Goal: Transaction & Acquisition: Purchase product/service

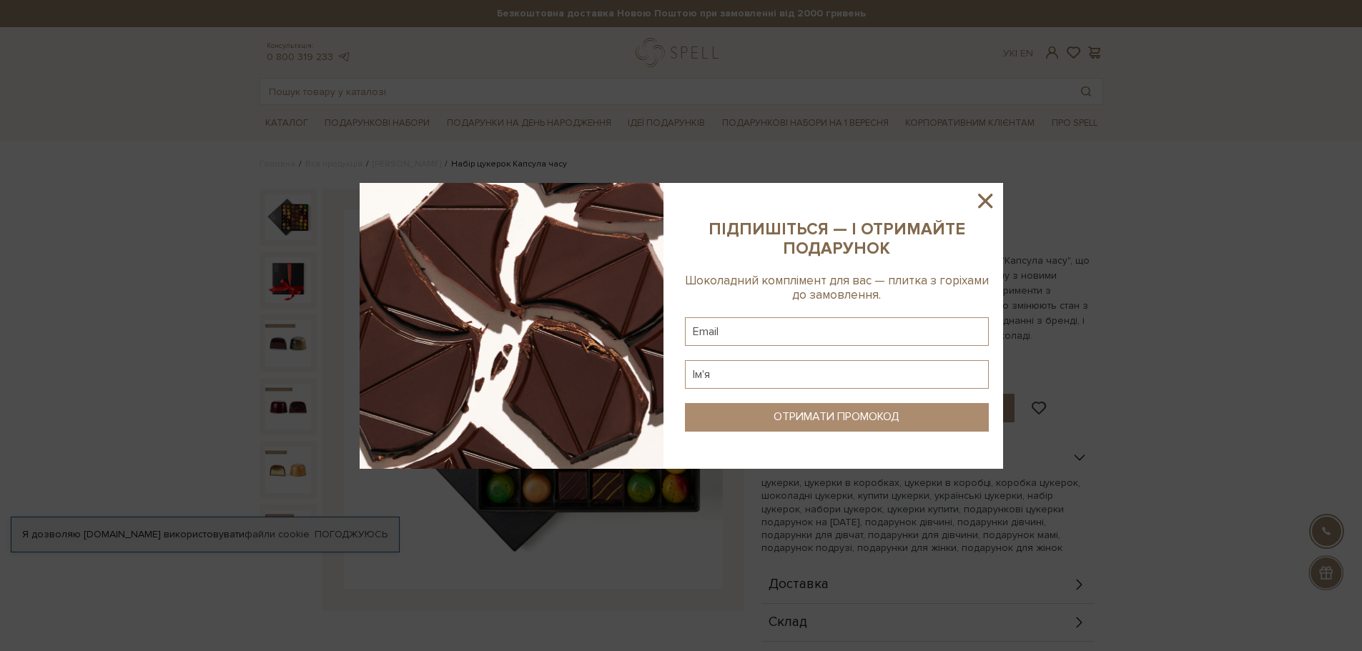
click at [983, 202] on icon at bounding box center [985, 201] width 14 height 14
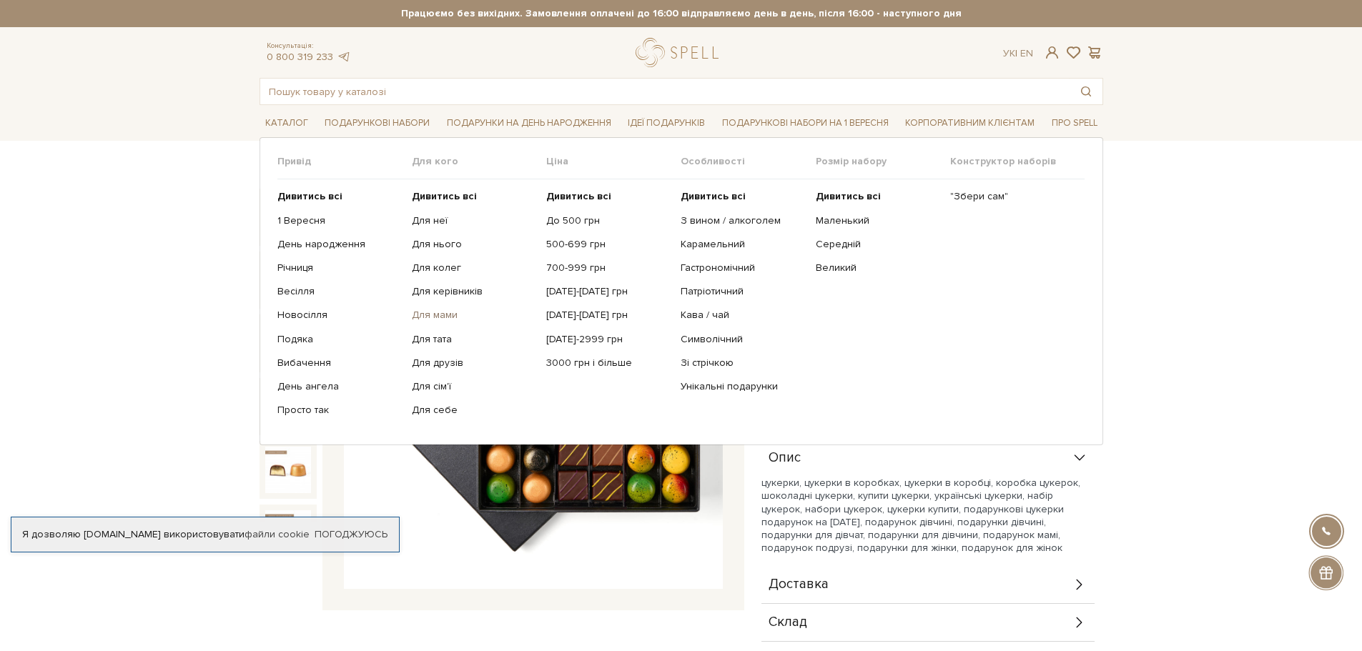
click at [434, 315] on link "Для мами" at bounding box center [474, 315] width 124 height 13
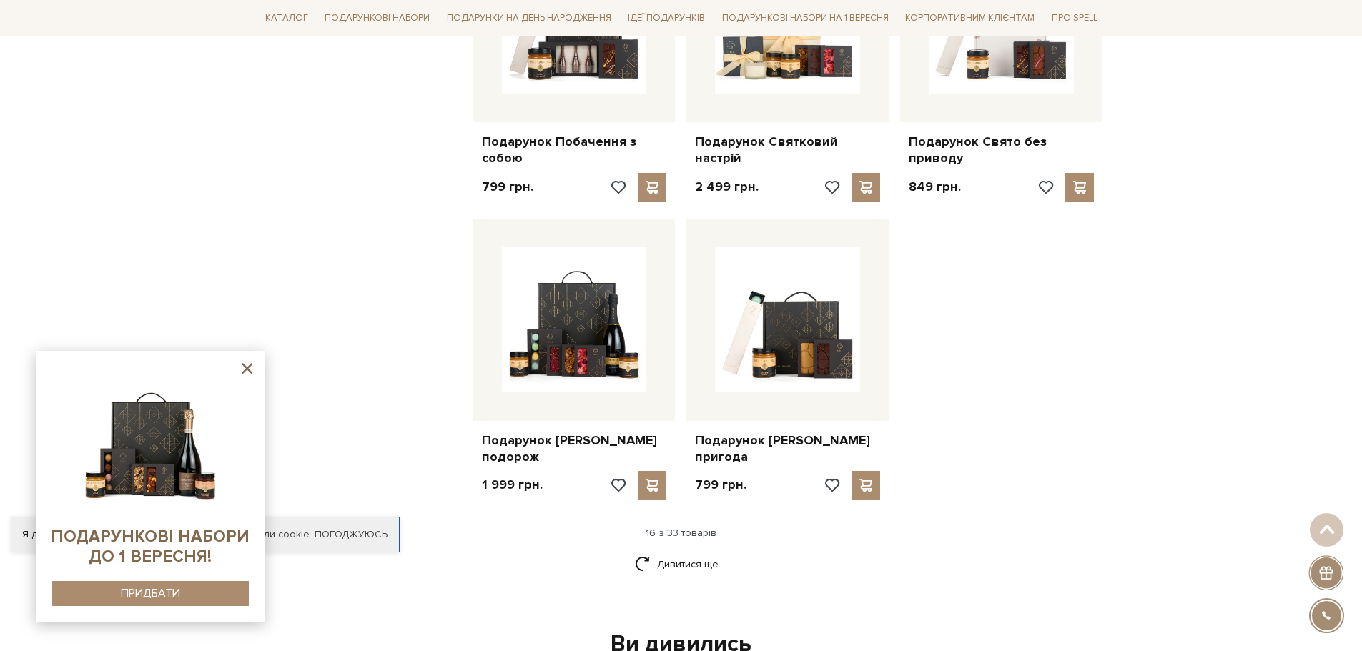
scroll to position [1644, 0]
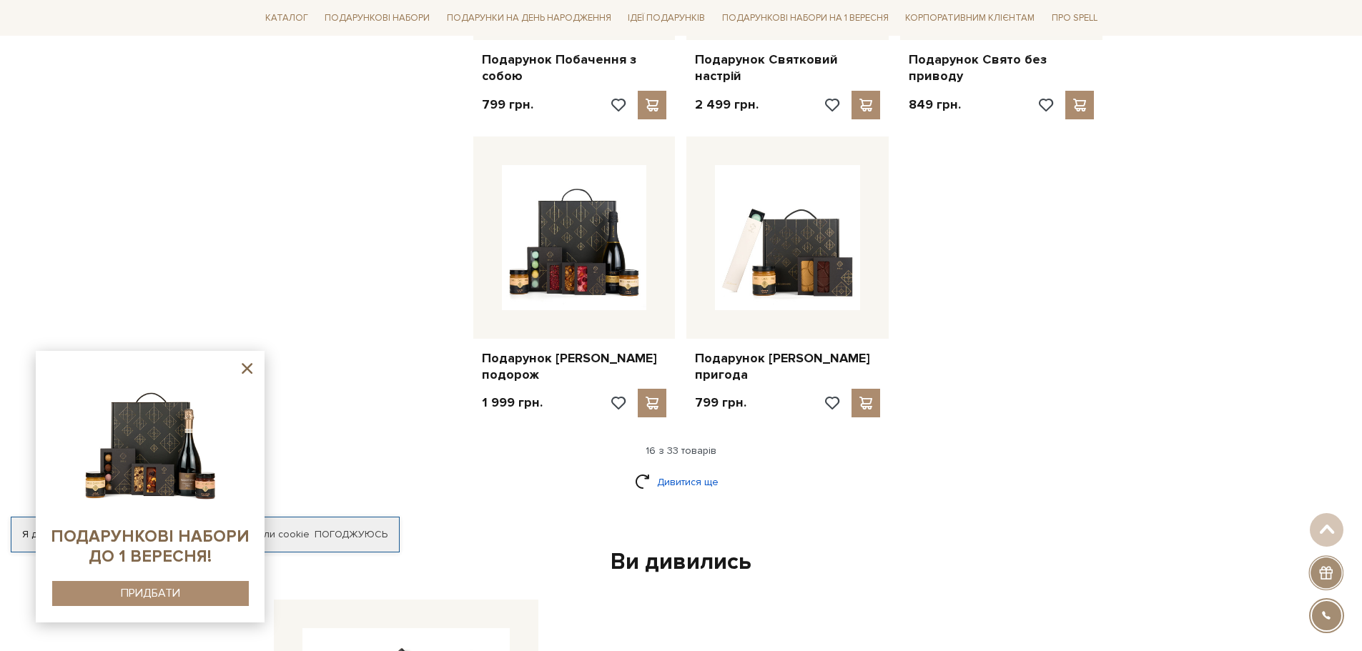
click at [671, 470] on link "Дивитися ще" at bounding box center [681, 482] width 93 height 25
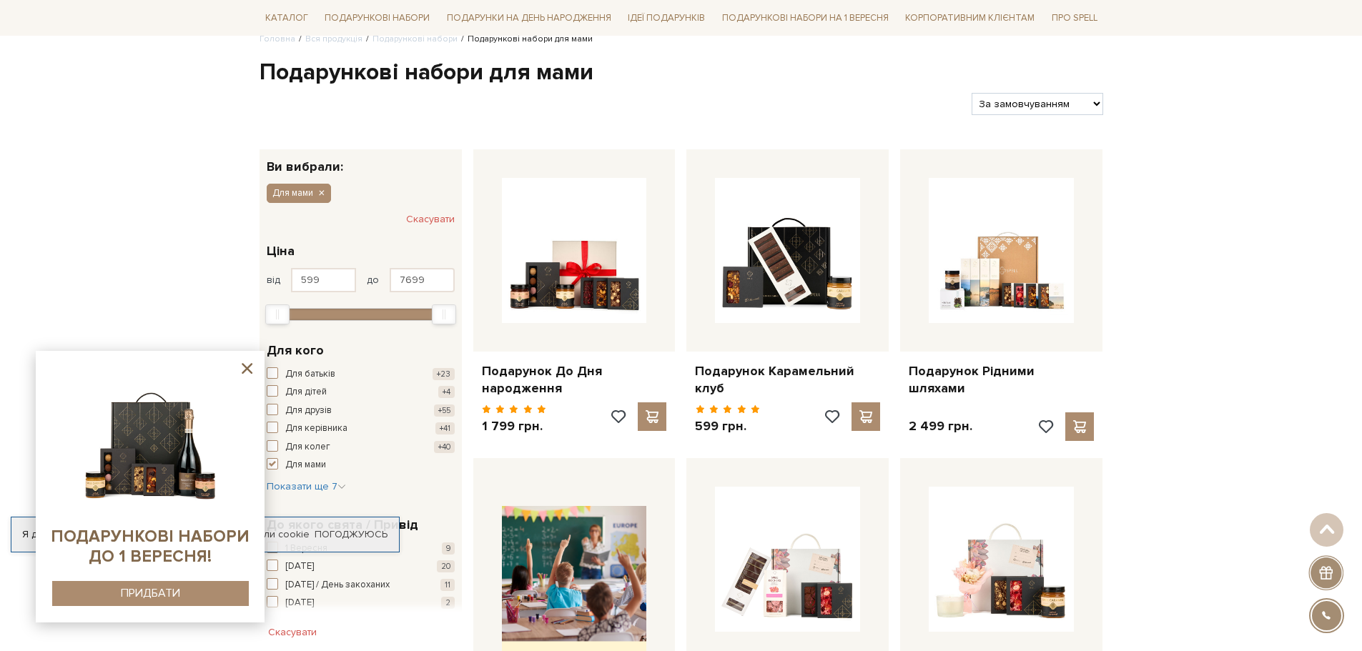
scroll to position [0, 0]
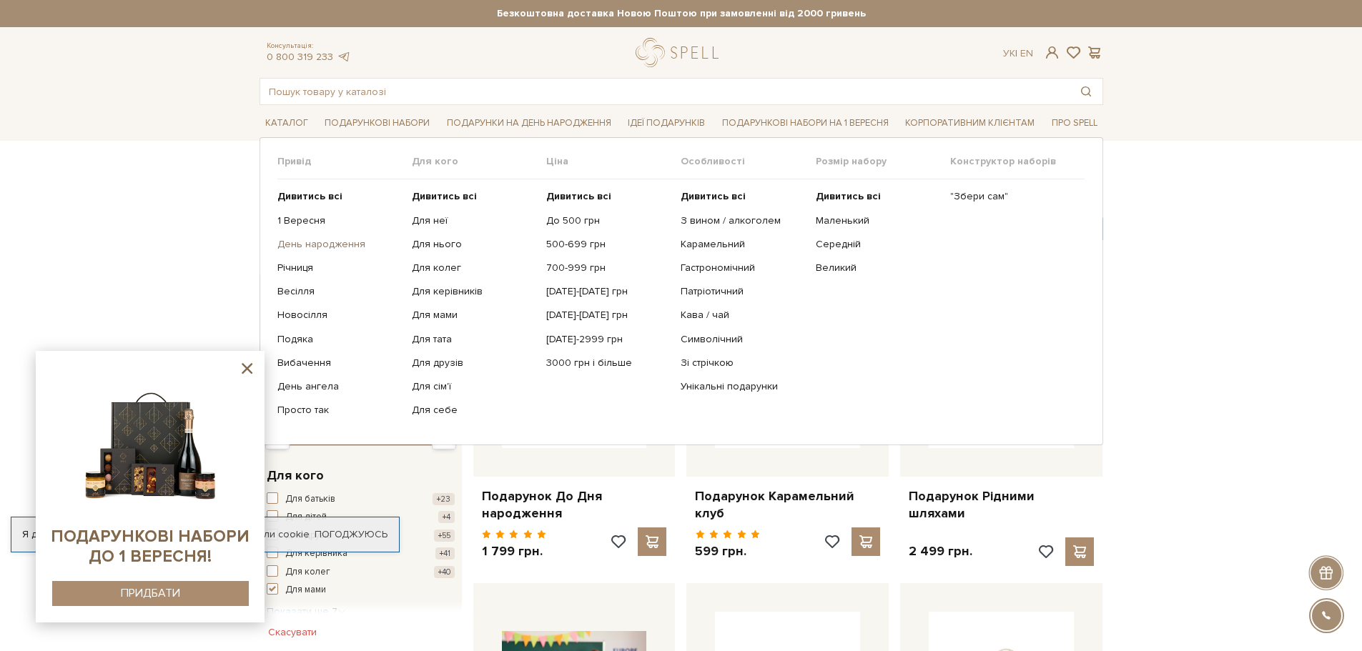
click at [328, 247] on link "День народження" at bounding box center [339, 244] width 124 height 13
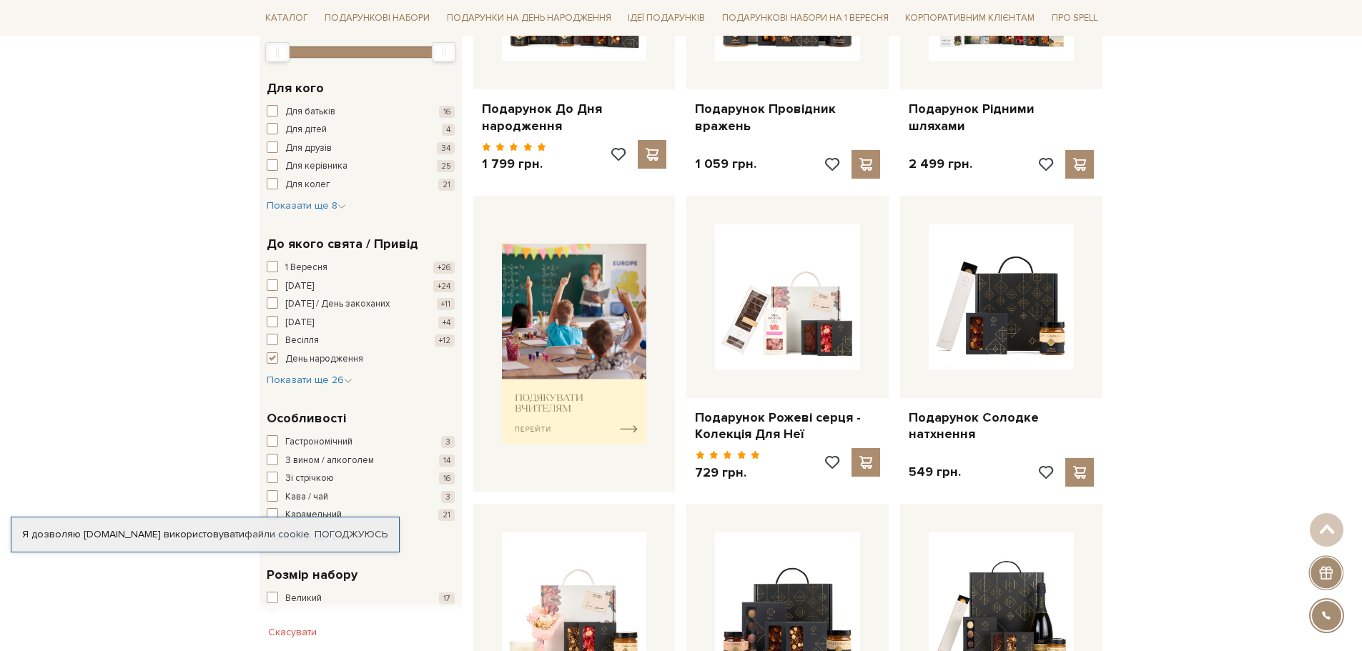
scroll to position [429, 0]
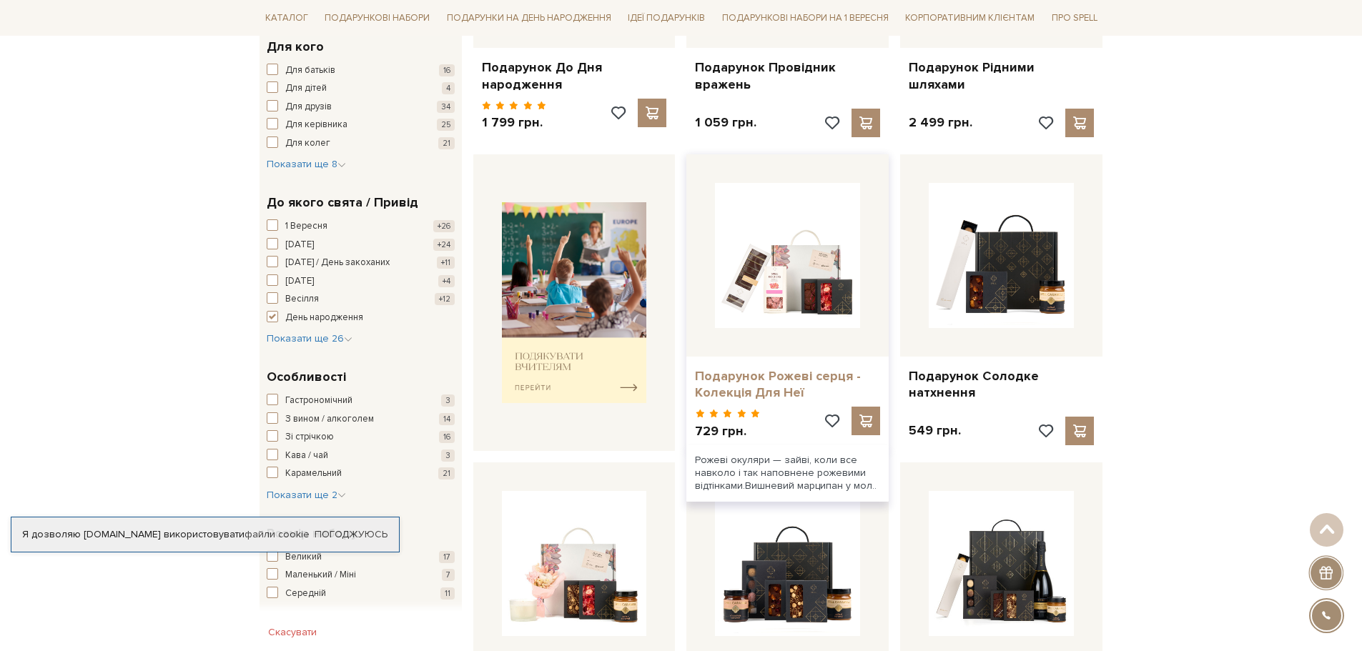
click at [801, 380] on link "Подарунок Рожеві серця - Колекція Для Неї" at bounding box center [787, 385] width 185 height 34
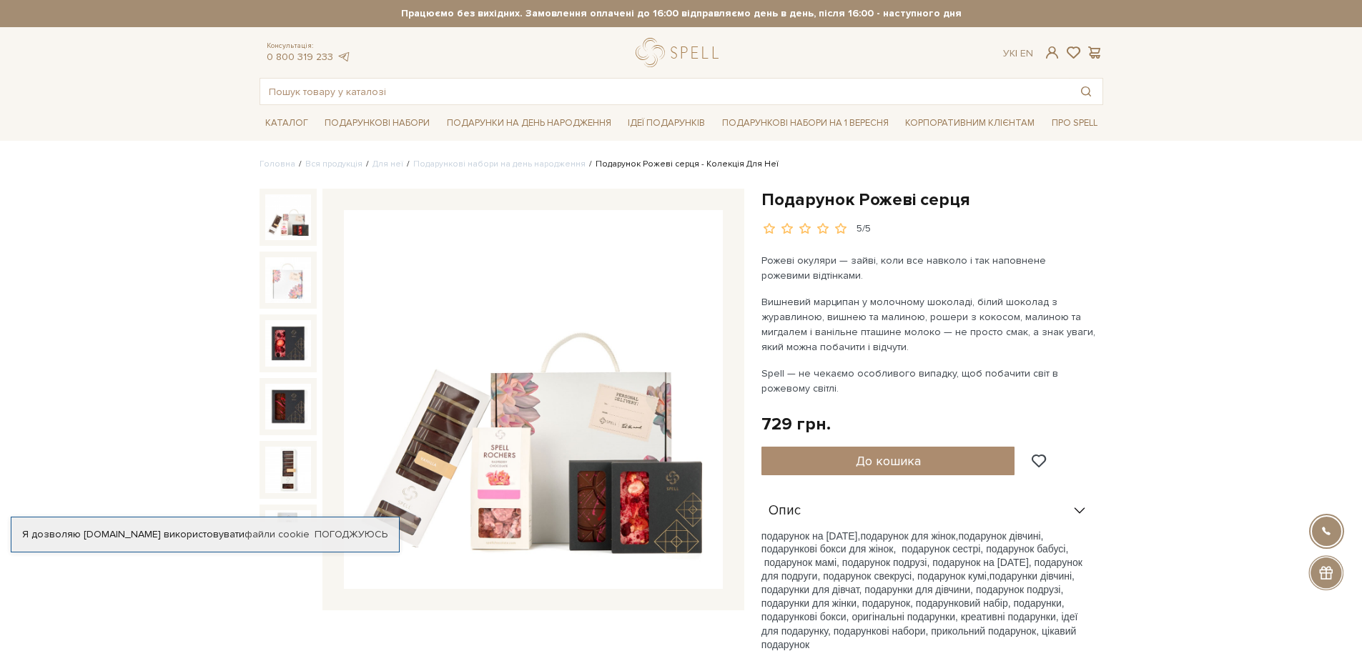
click at [587, 423] on img at bounding box center [533, 399] width 379 height 379
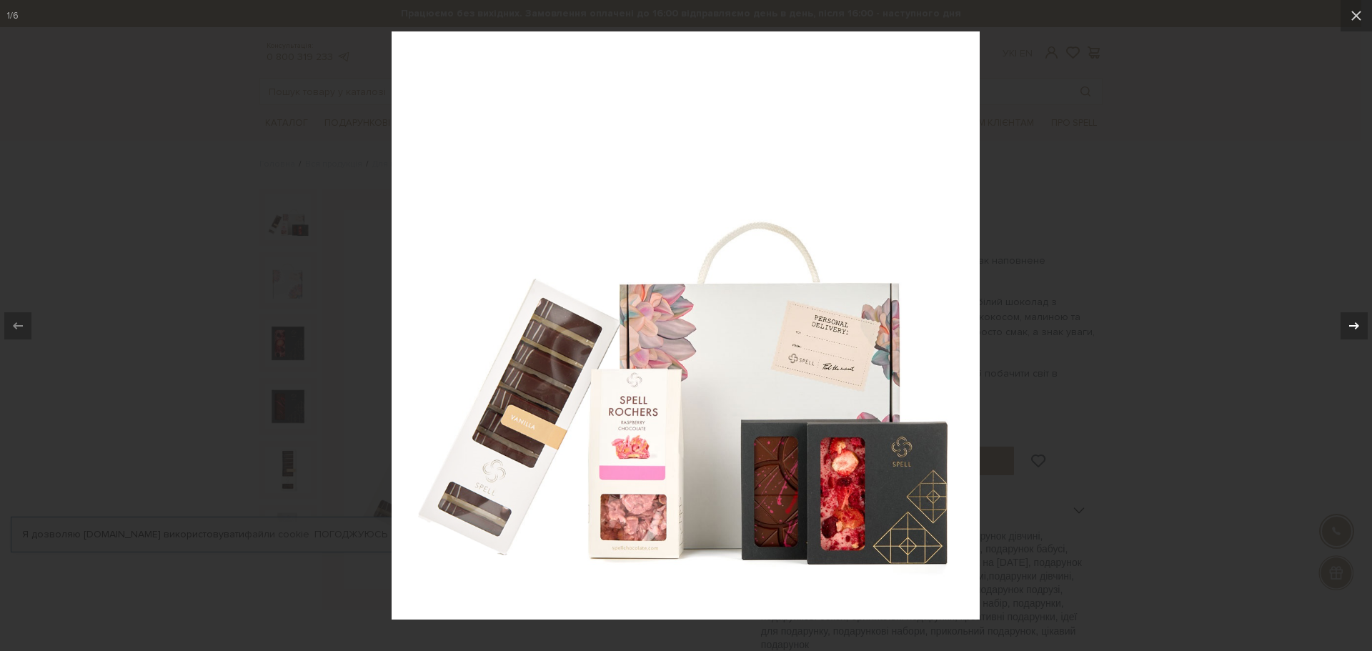
click at [1358, 327] on icon at bounding box center [1354, 325] width 17 height 17
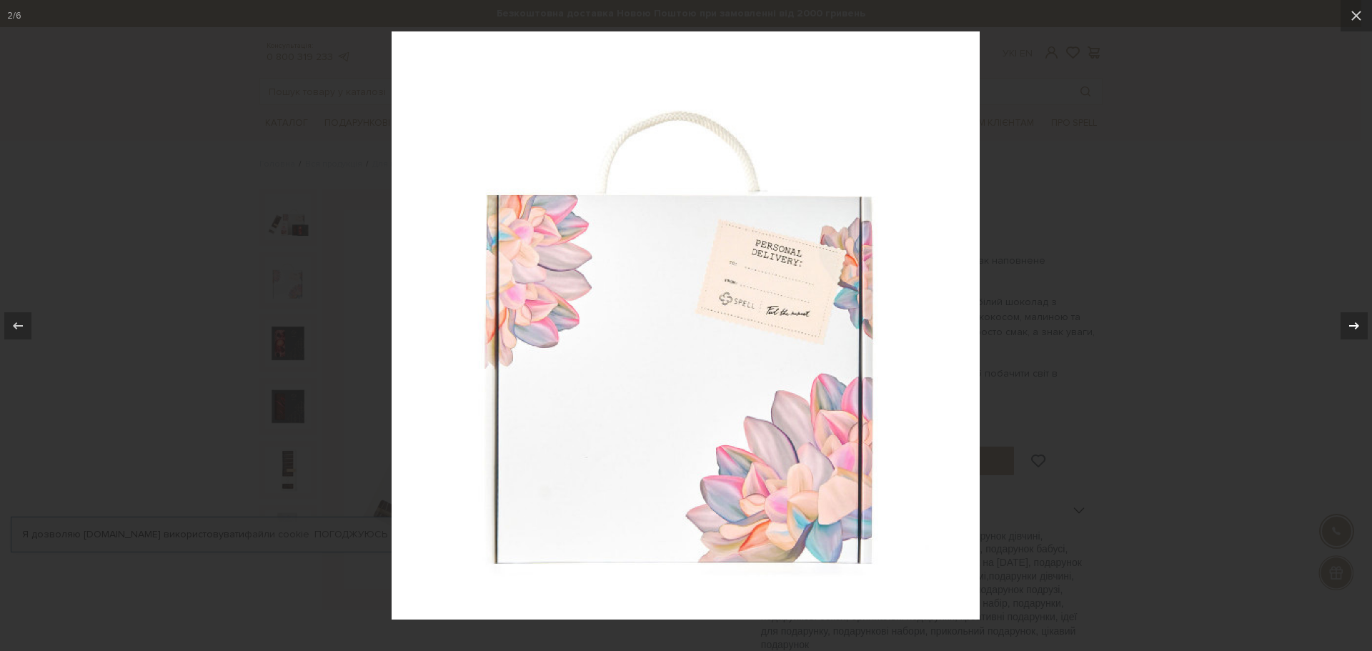
click at [1358, 327] on icon at bounding box center [1354, 325] width 17 height 17
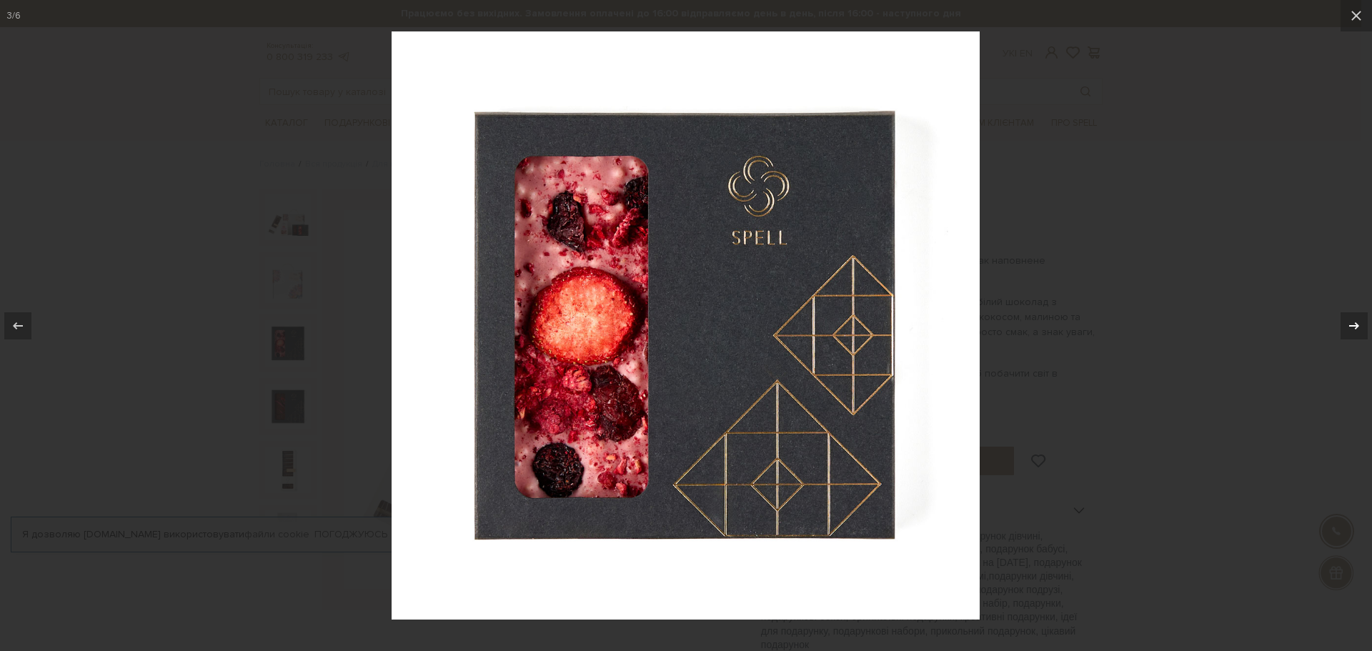
click at [1355, 330] on icon at bounding box center [1354, 325] width 17 height 17
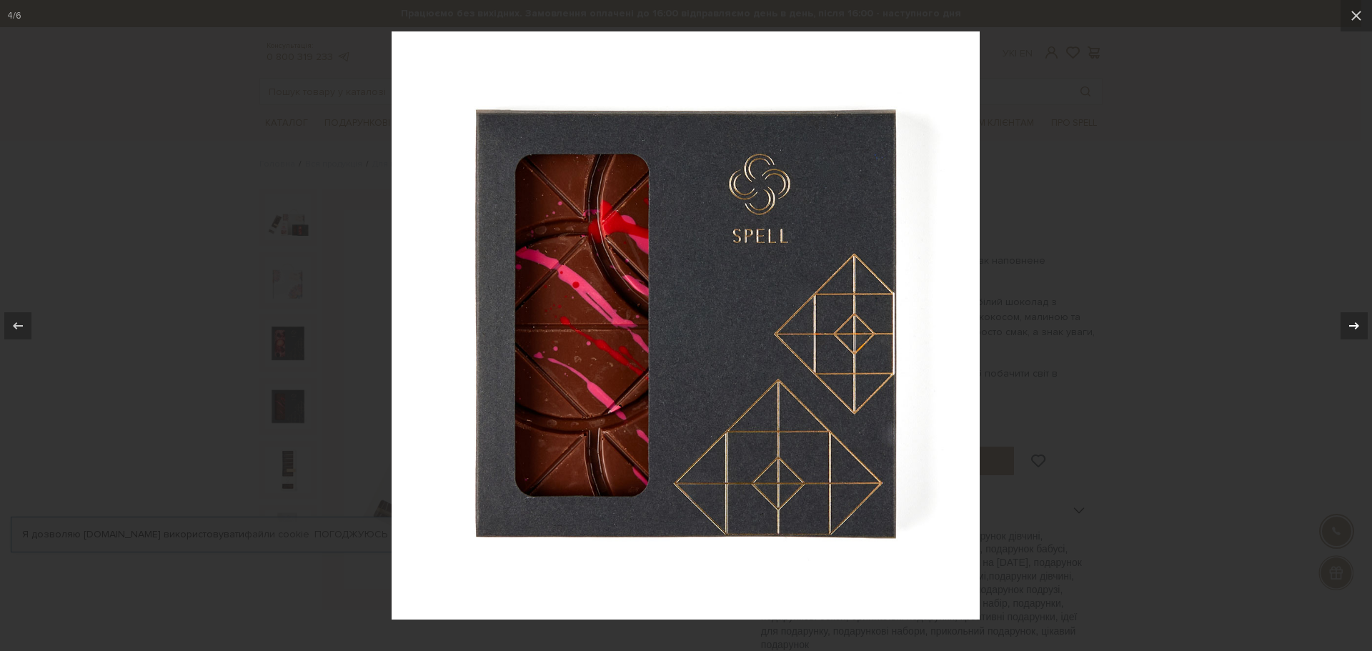
click at [1355, 330] on icon at bounding box center [1354, 325] width 17 height 17
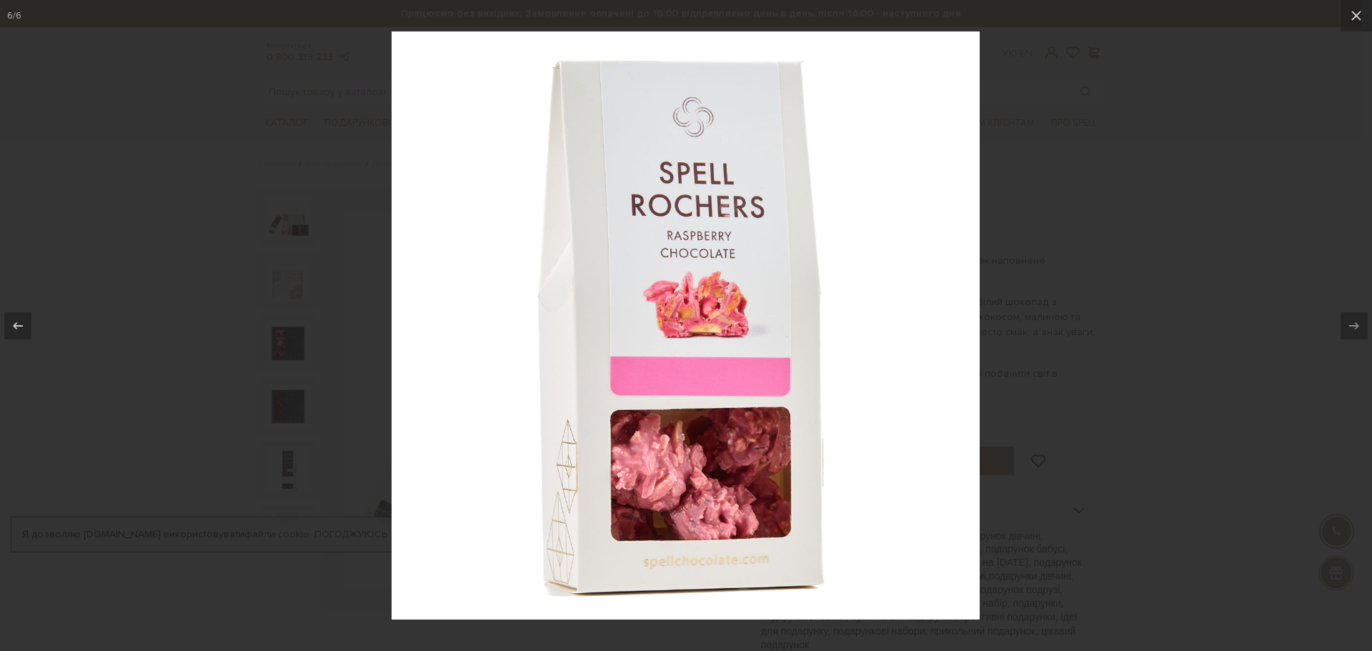
click at [1355, 330] on div "6 / 6" at bounding box center [686, 325] width 1372 height 651
click at [17, 326] on icon at bounding box center [18, 325] width 10 height 7
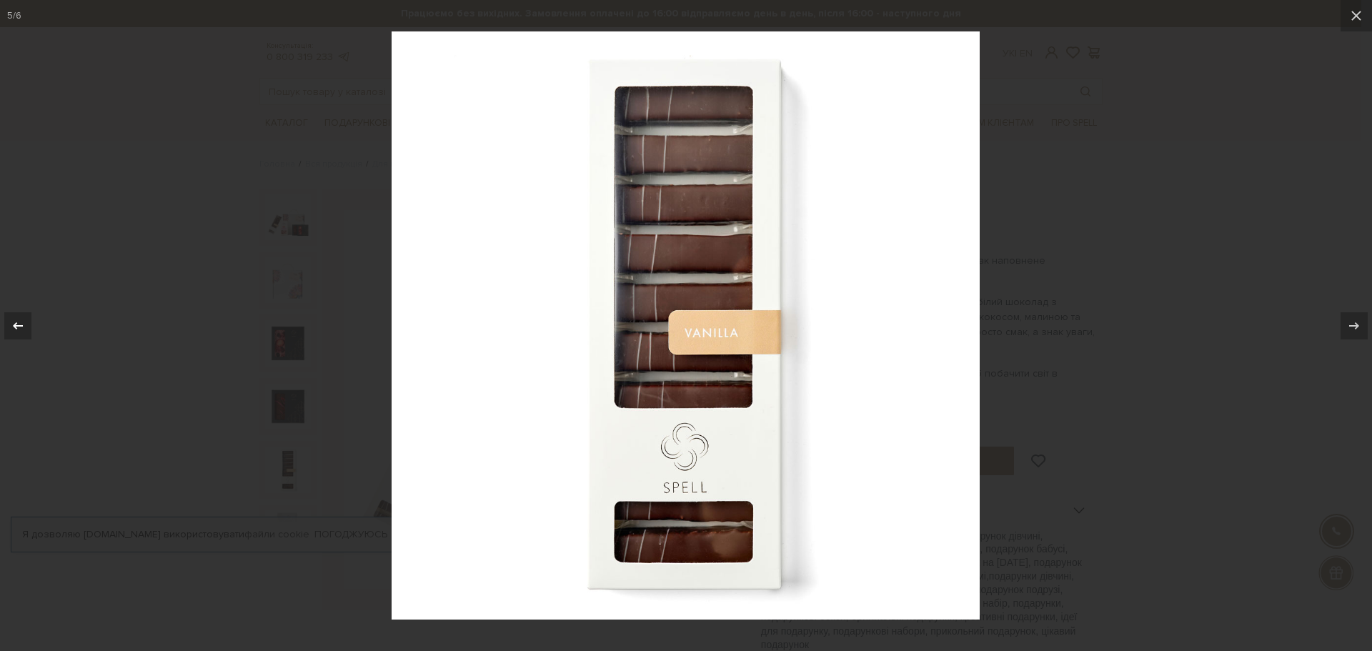
click at [17, 326] on icon at bounding box center [18, 325] width 10 height 7
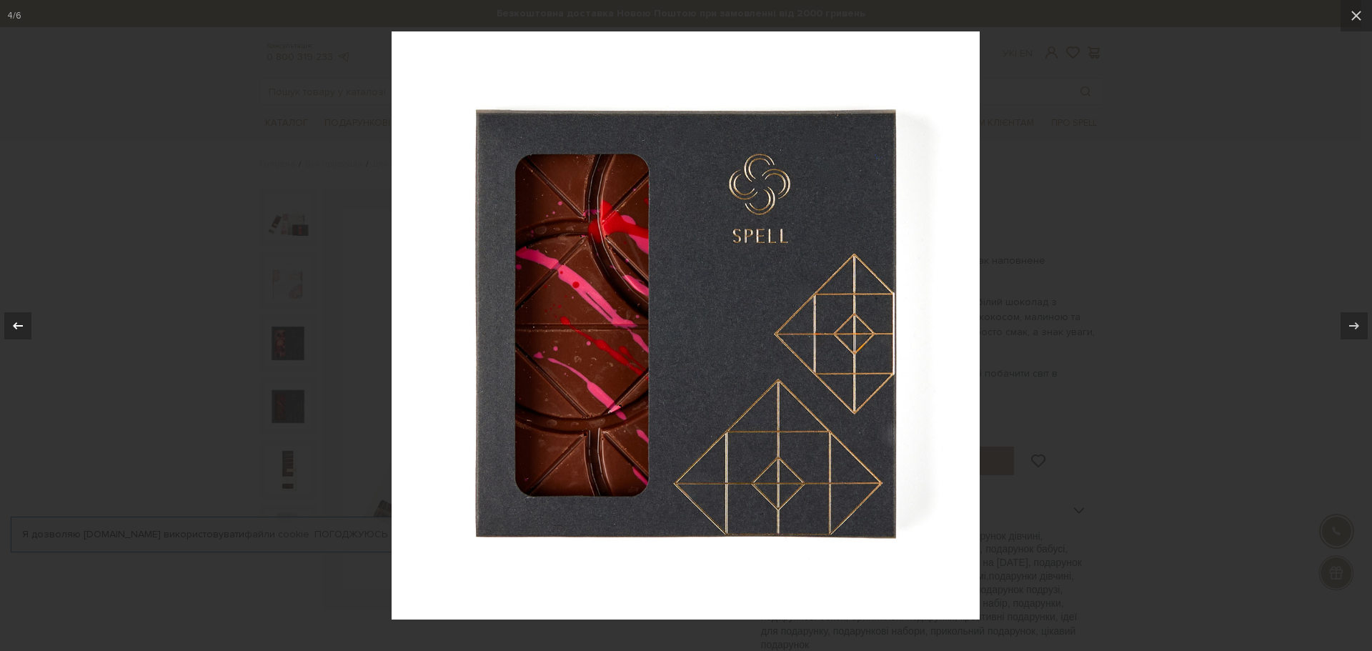
click at [17, 326] on icon at bounding box center [18, 325] width 10 height 7
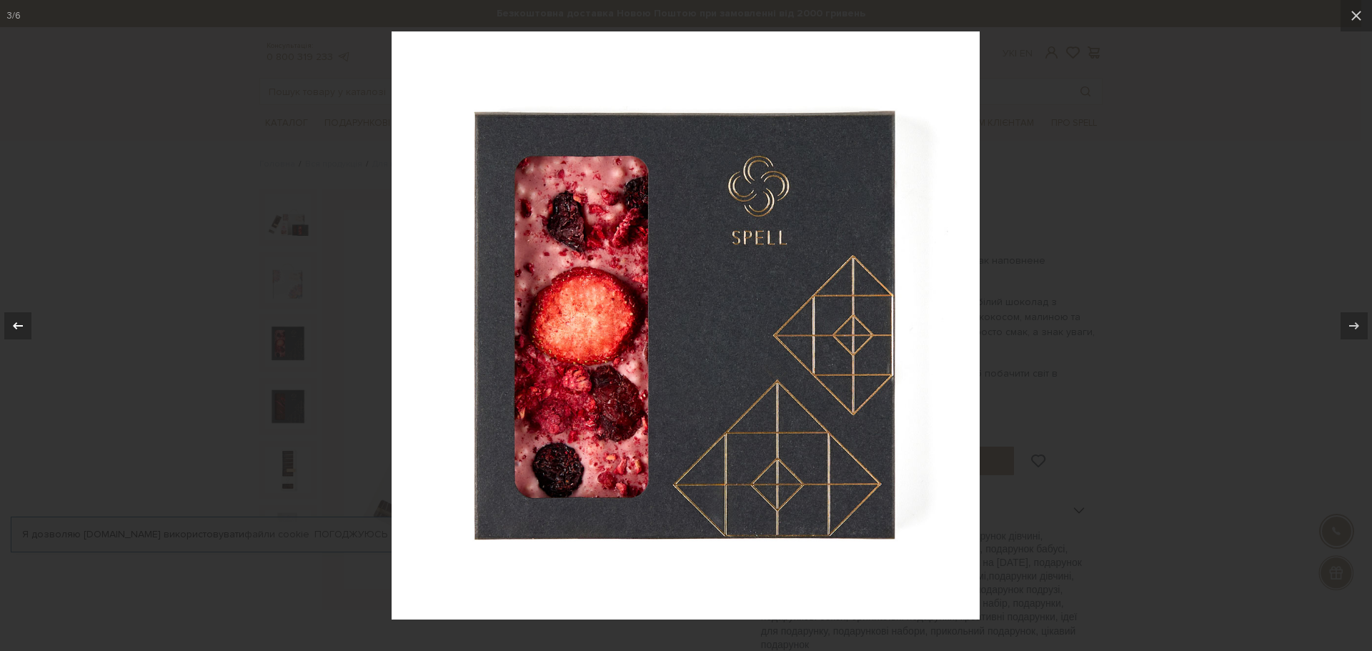
click at [17, 326] on icon at bounding box center [18, 325] width 10 height 7
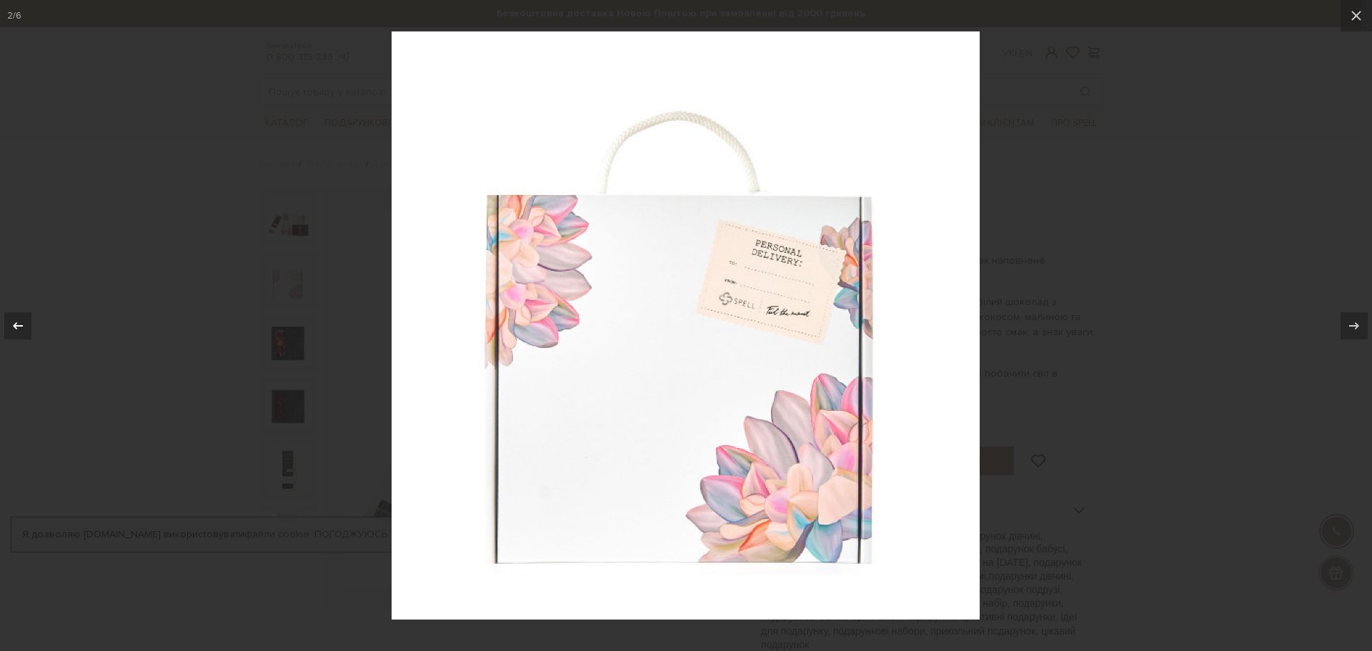
click at [17, 326] on icon at bounding box center [18, 325] width 10 height 7
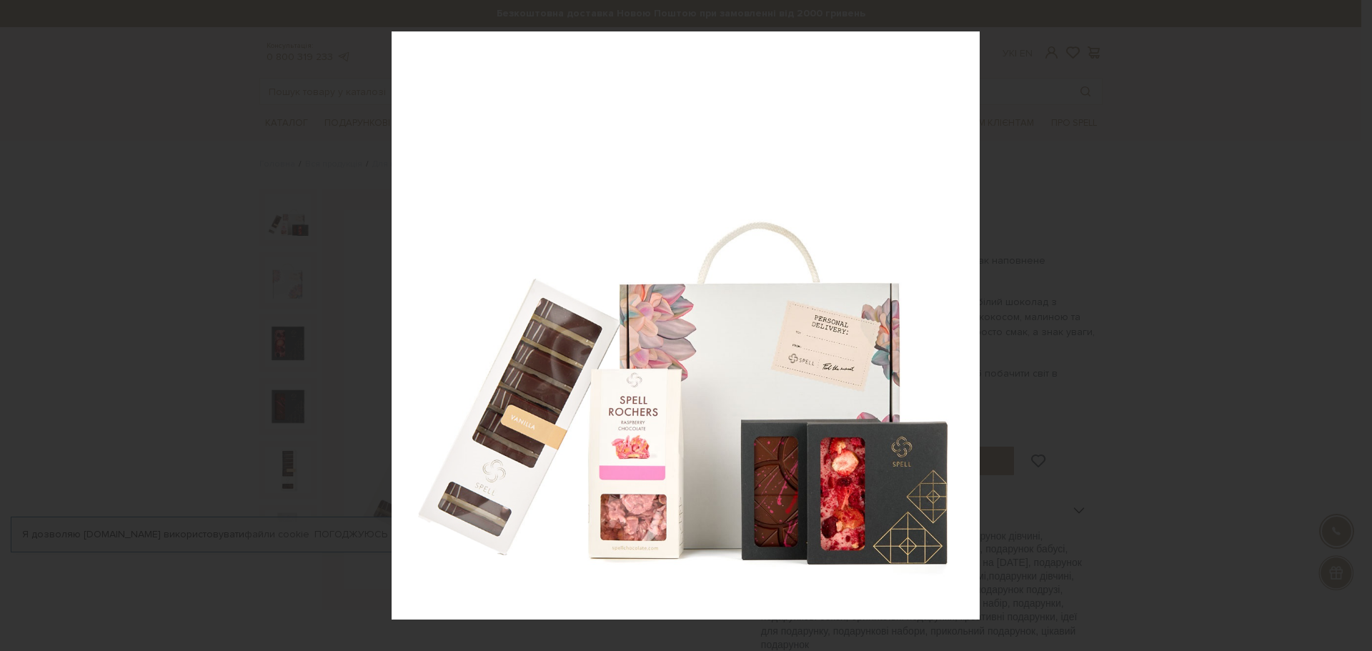
click at [1357, 14] on div "1 / 6" at bounding box center [686, 325] width 1372 height 651
click at [1361, 19] on icon at bounding box center [1356, 15] width 17 height 17
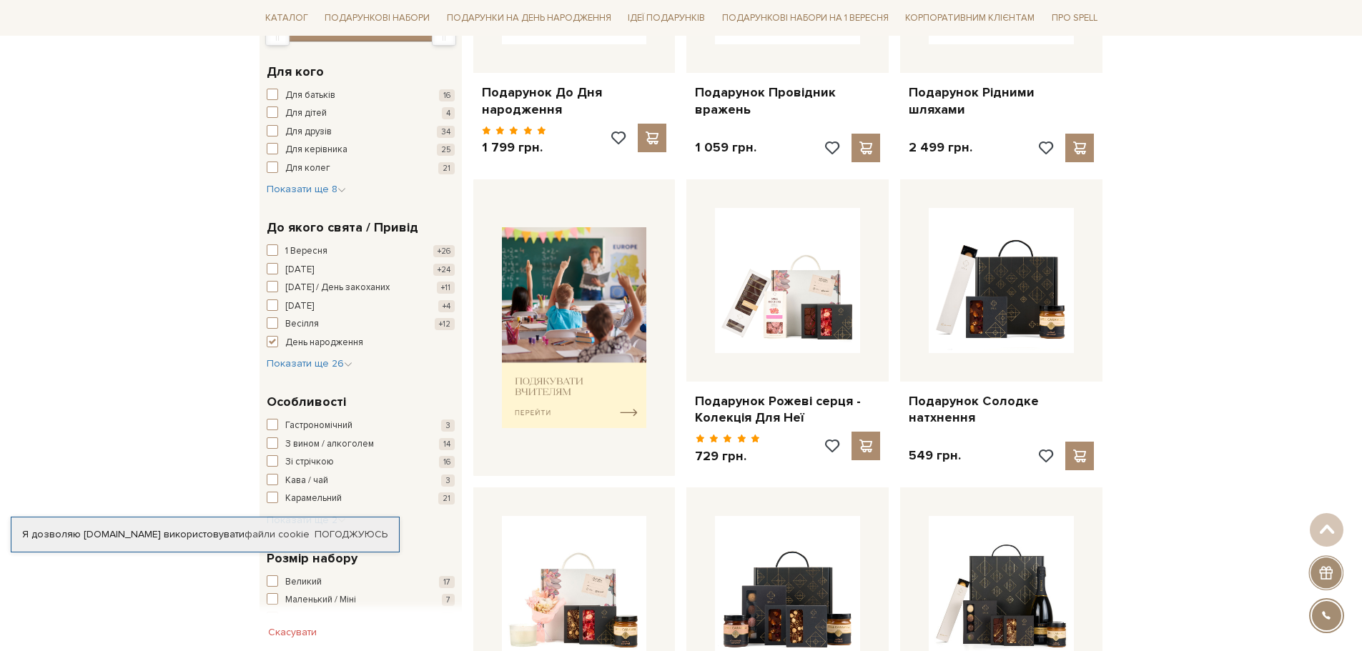
scroll to position [429, 0]
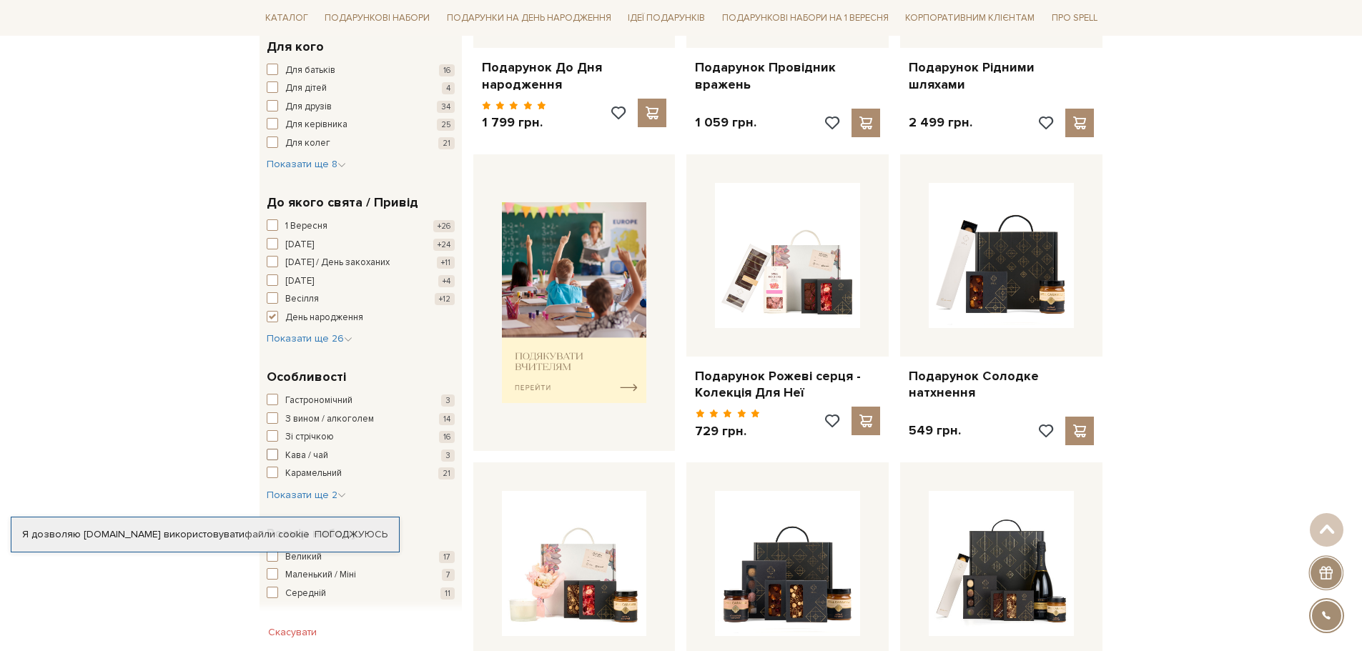
click at [275, 454] on span "button" at bounding box center [272, 454] width 11 height 11
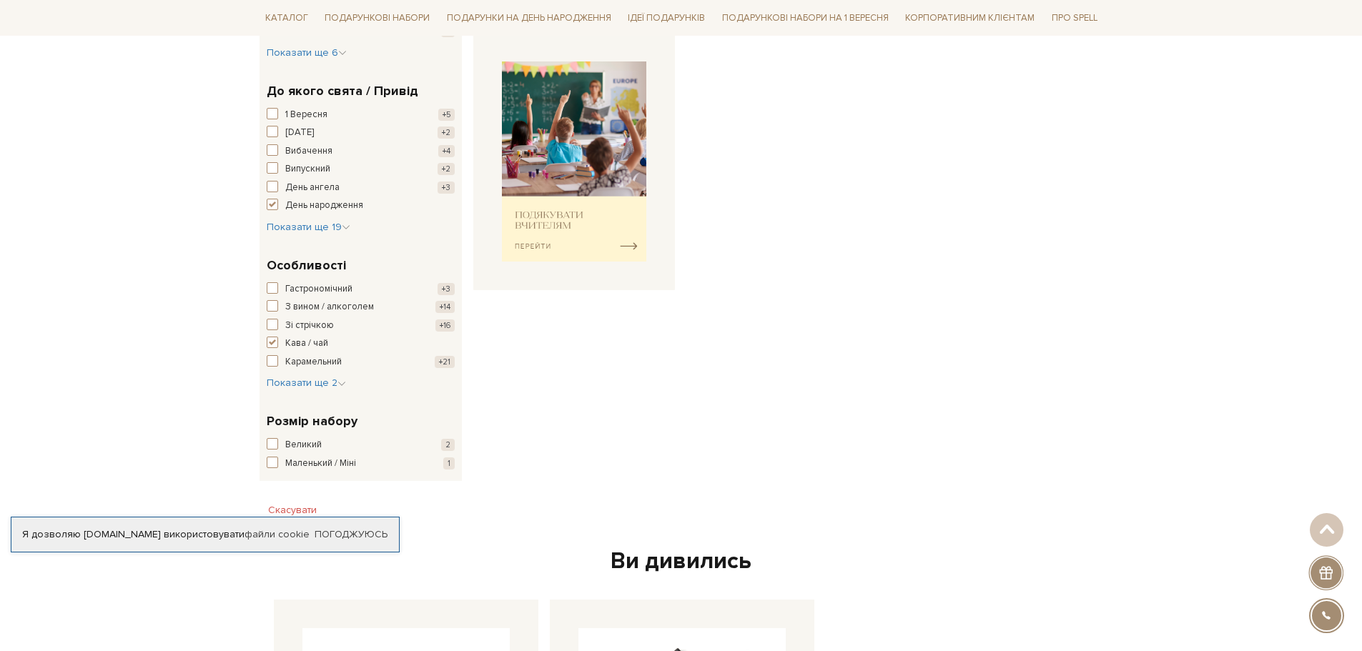
scroll to position [643, 0]
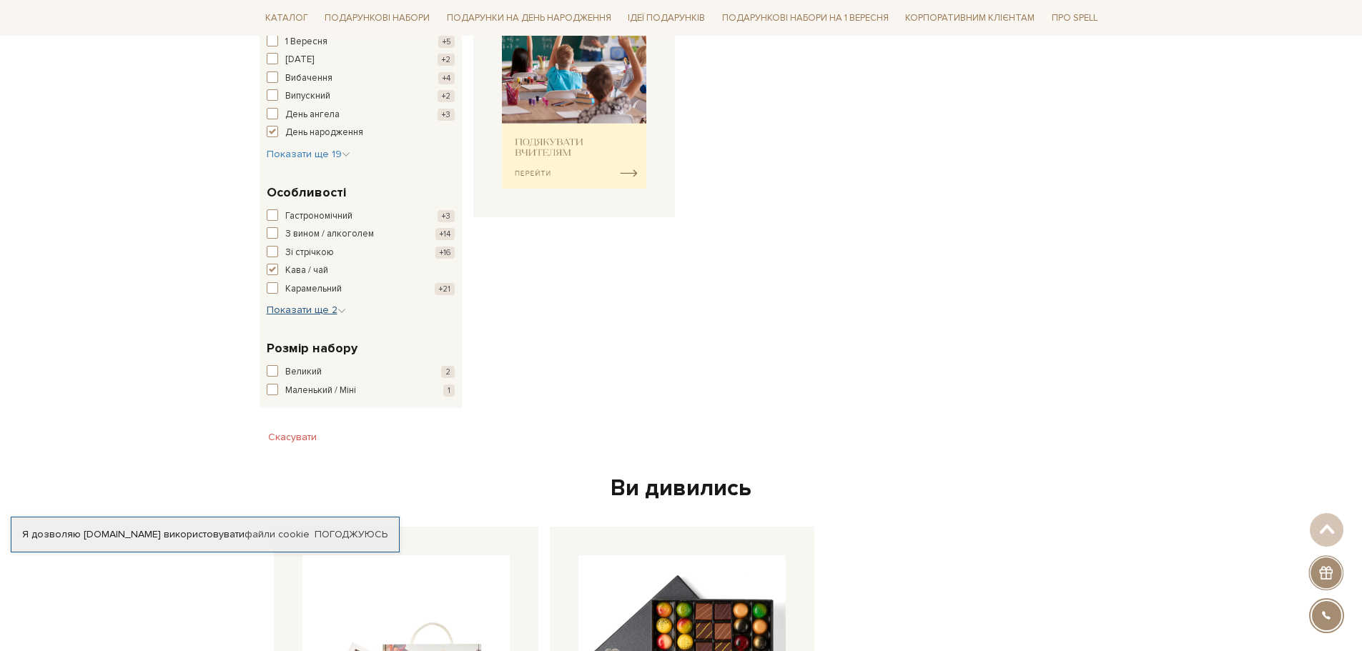
click at [272, 305] on span "Показати ще 2" at bounding box center [306, 310] width 79 height 12
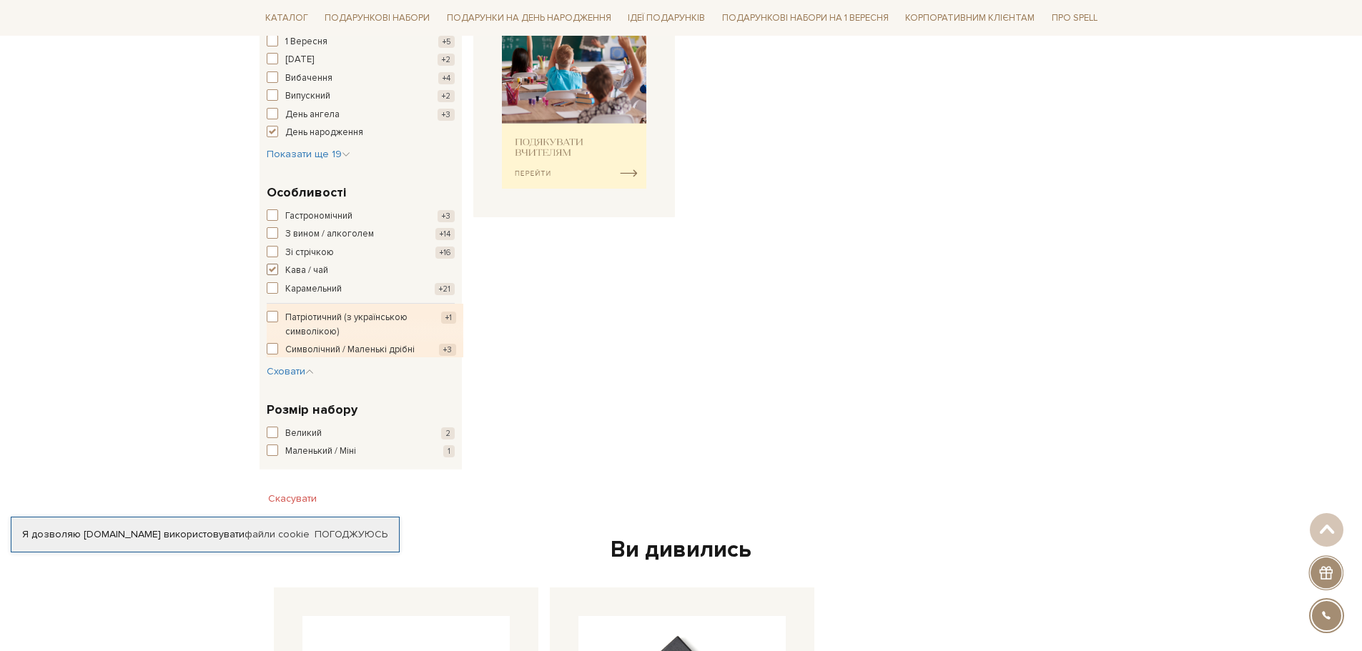
click at [269, 269] on span "button" at bounding box center [272, 269] width 11 height 11
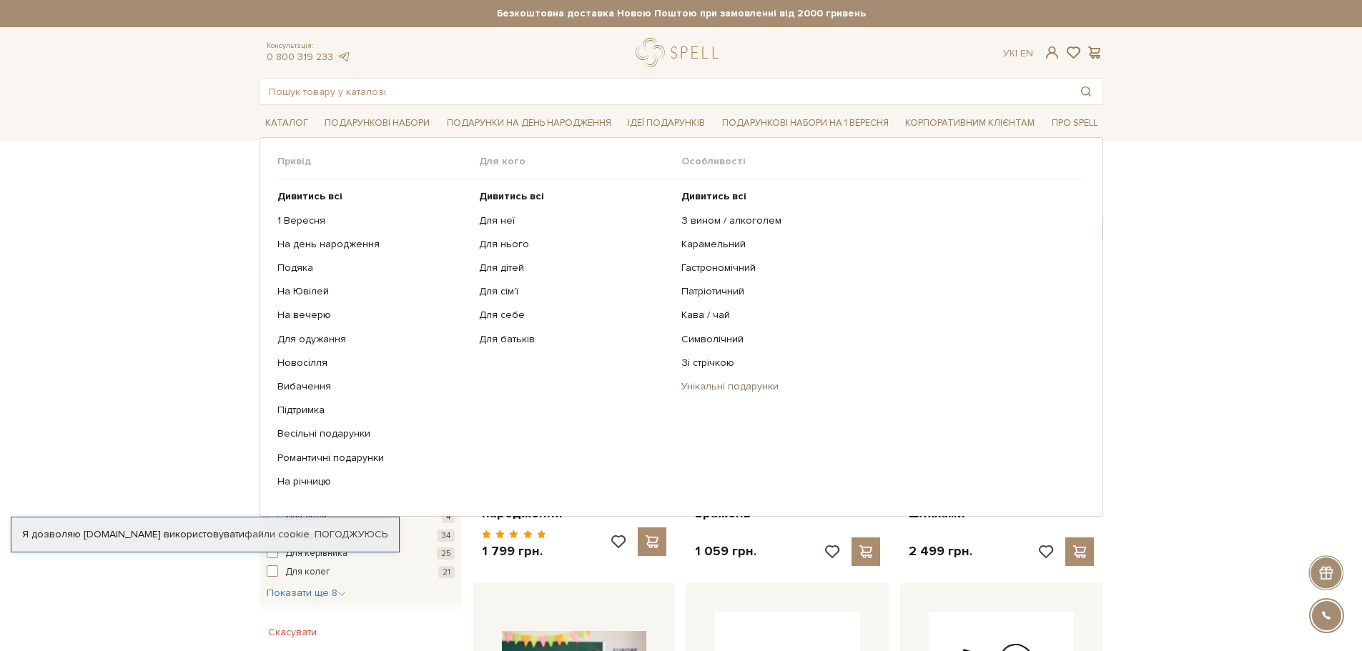
click at [746, 387] on link "Унікальні подарунки" at bounding box center [877, 386] width 393 height 13
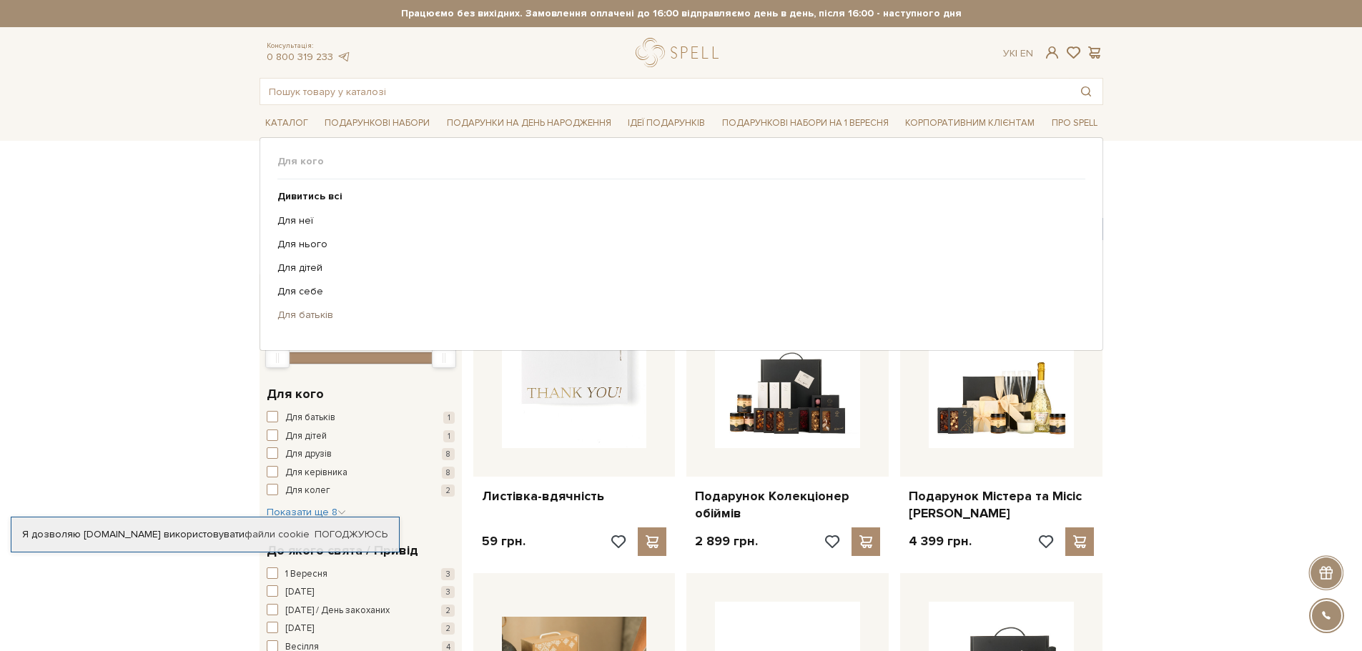
click at [310, 316] on link "Для батьків" at bounding box center [675, 315] width 797 height 13
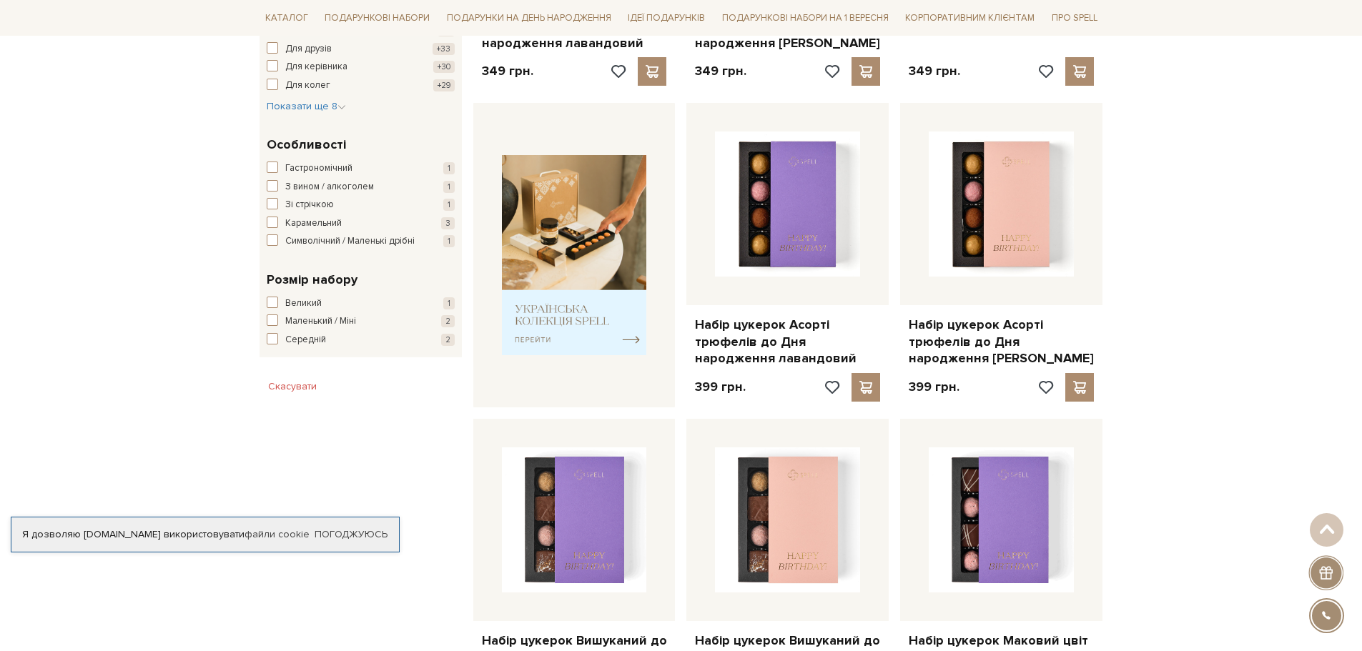
scroll to position [786, 0]
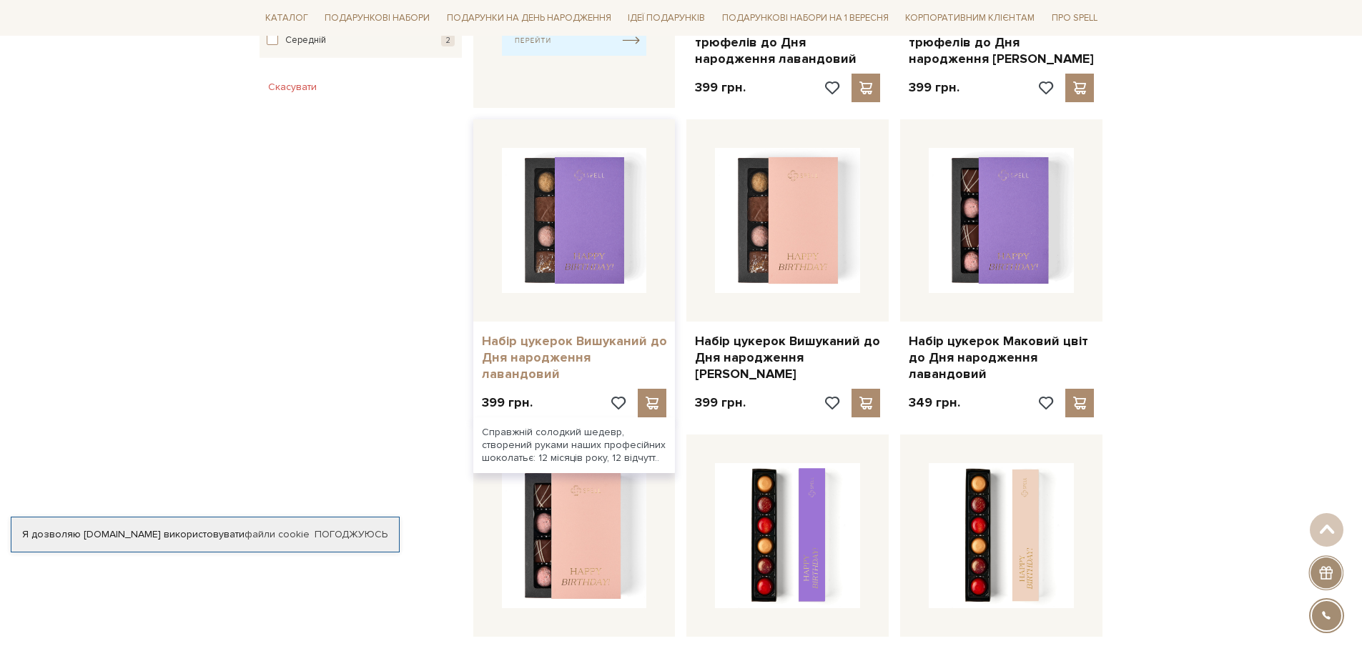
click at [611, 356] on link "Набір цукерок Вишуканий до Дня народження лавандовий" at bounding box center [574, 358] width 185 height 50
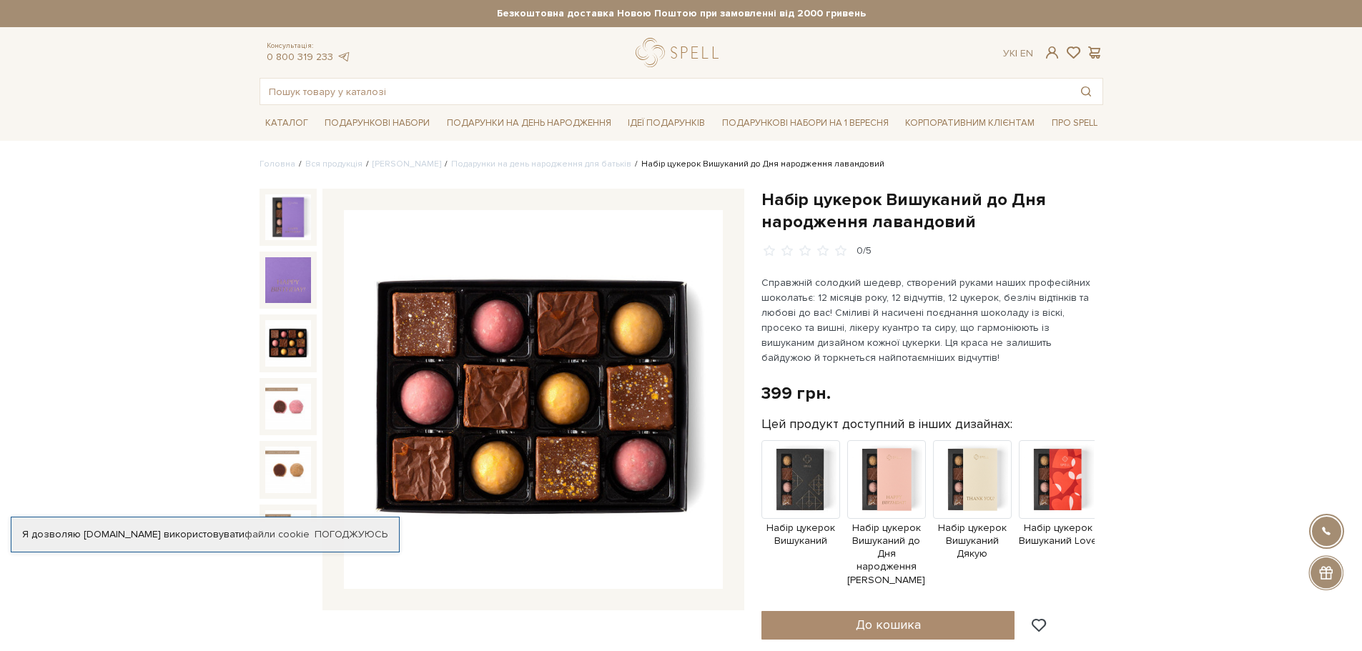
click at [288, 324] on img at bounding box center [288, 343] width 46 height 46
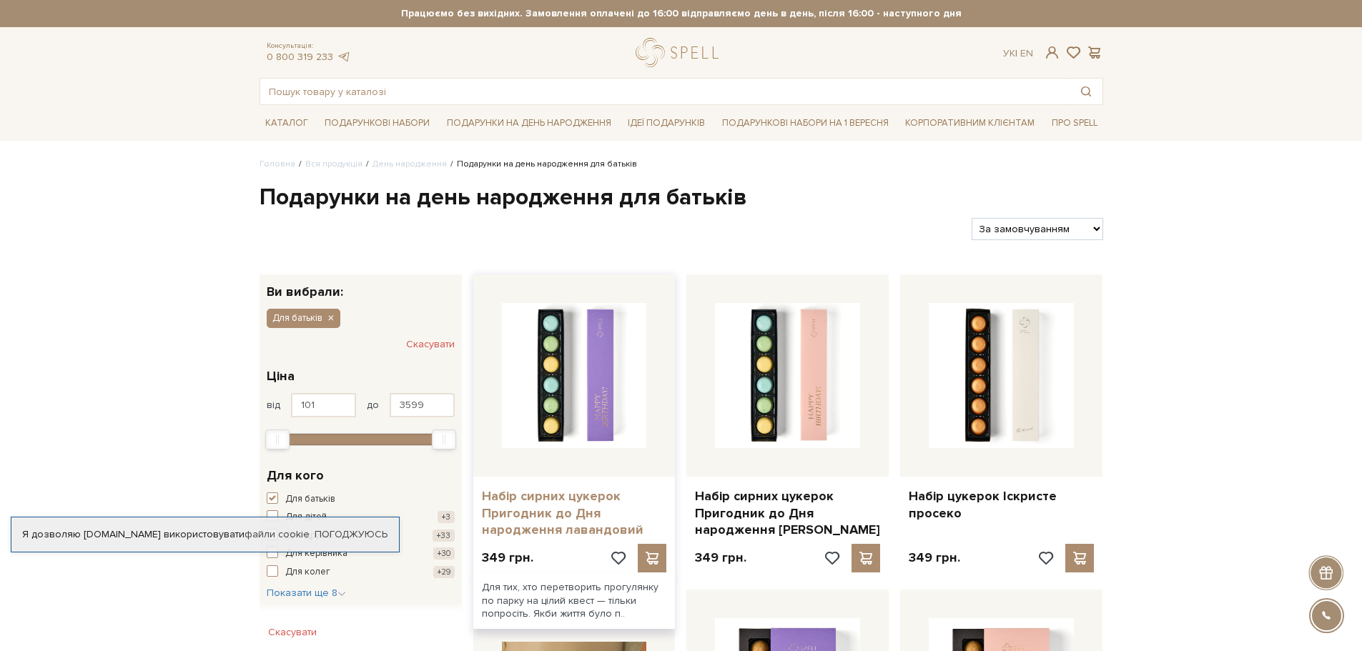
click at [565, 490] on link "Набір сирних цукерок Пригодник до Дня народження лавандовий" at bounding box center [574, 513] width 185 height 50
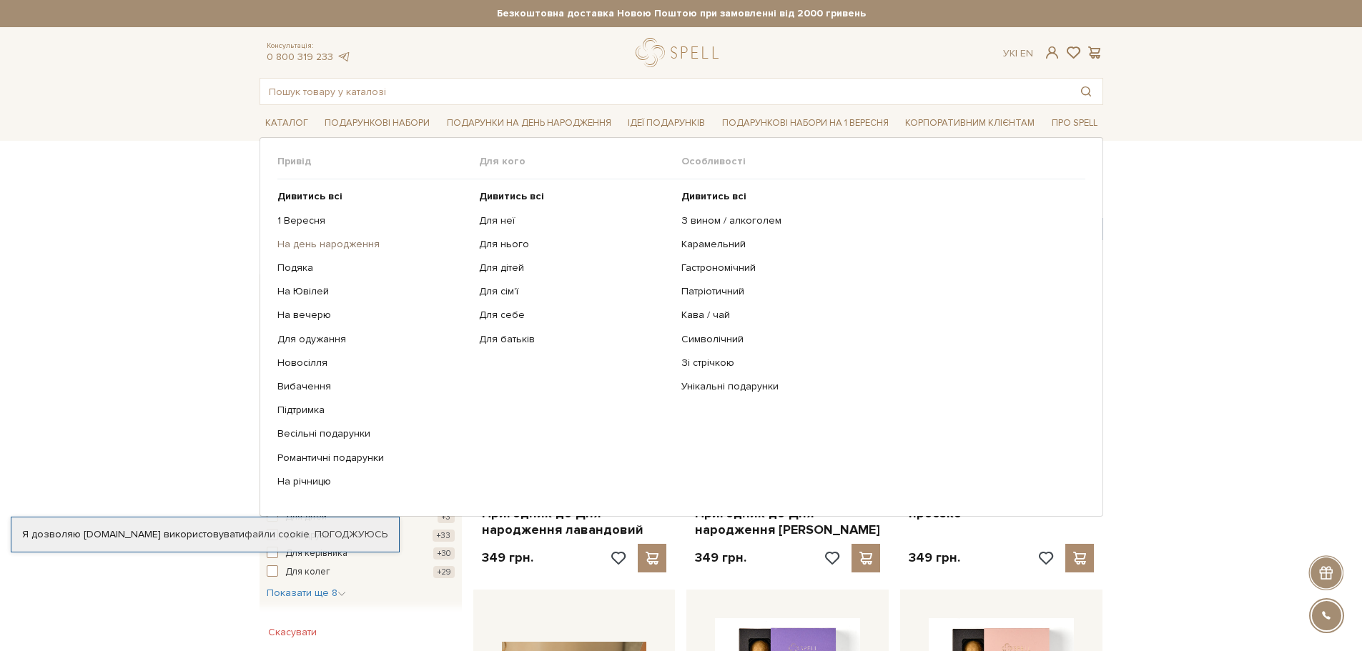
click at [327, 248] on link "На день народження" at bounding box center [373, 244] width 192 height 13
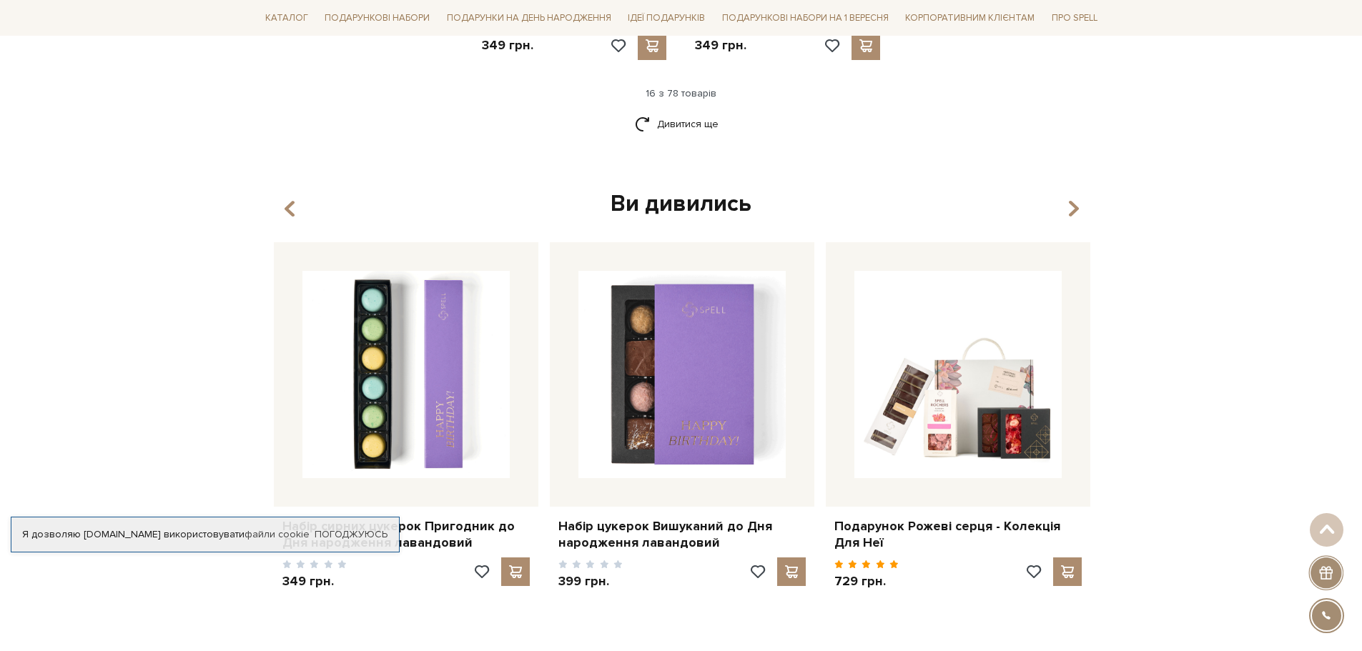
scroll to position [2359, 0]
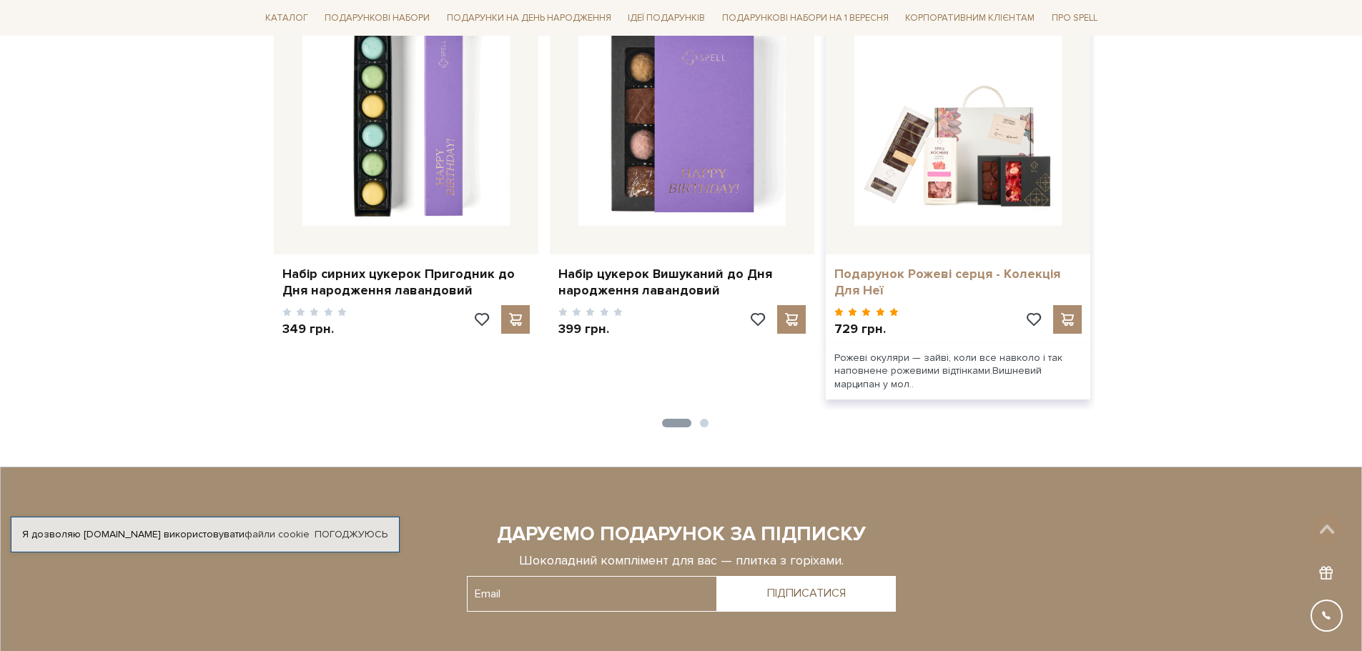
click at [970, 266] on link "Подарунок Рожеві серця - Колекція Для Неї" at bounding box center [957, 283] width 247 height 34
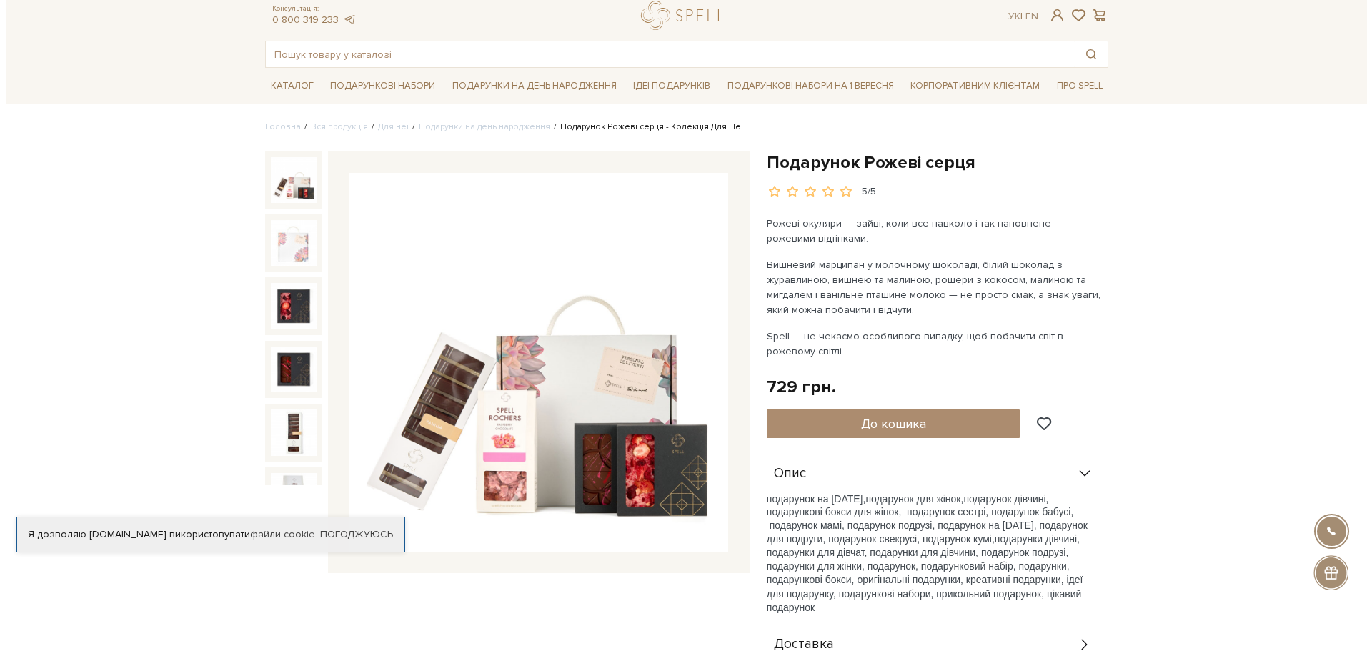
scroll to position [71, 0]
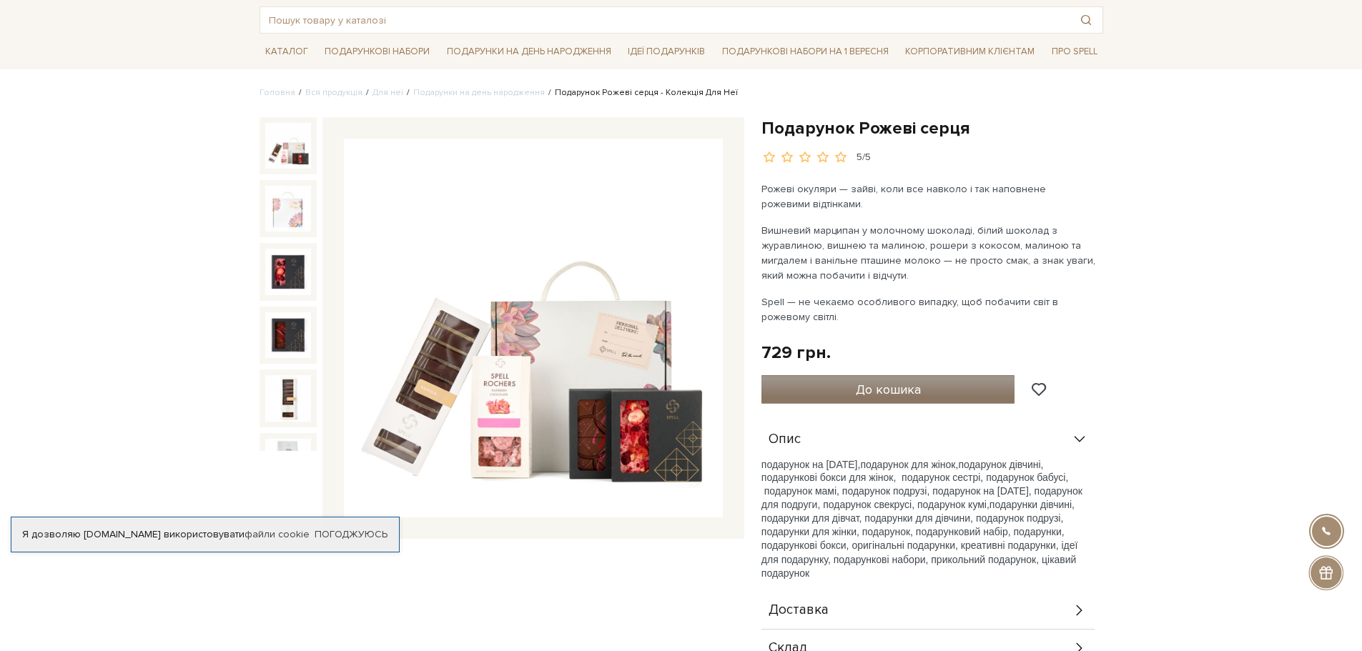
click at [944, 388] on button "До кошика" at bounding box center [888, 389] width 254 height 29
